Goal: Entertainment & Leisure: Consume media (video, audio)

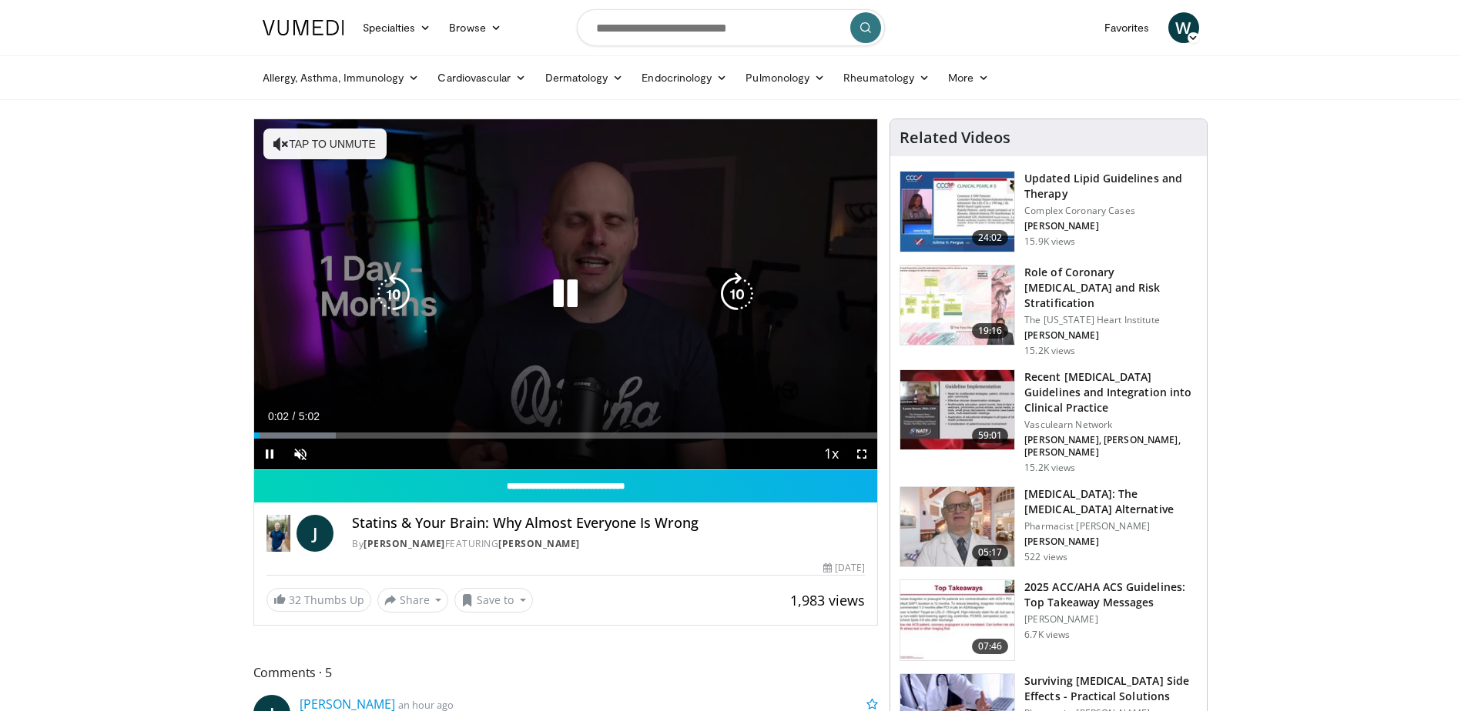
click at [317, 152] on button "Tap to unmute" at bounding box center [324, 144] width 123 height 31
